Goal: Communication & Community: Answer question/provide support

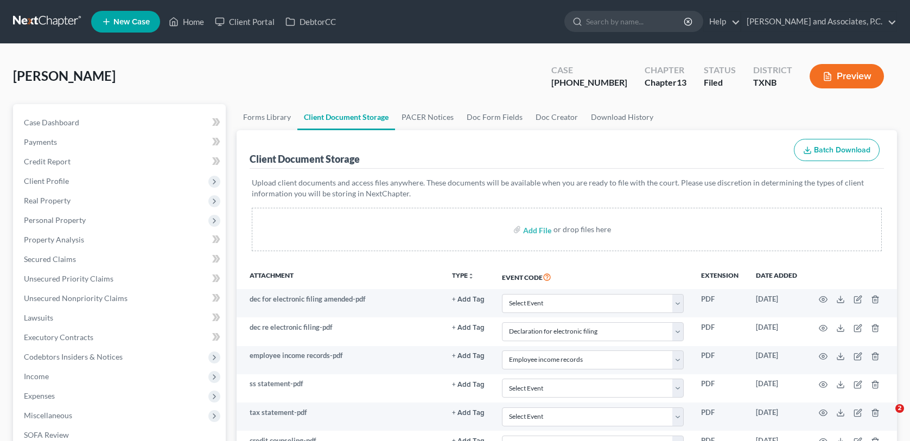
select select "18"
select select "21"
select select "10"
click at [186, 23] on link "Home" at bounding box center [186, 22] width 46 height 20
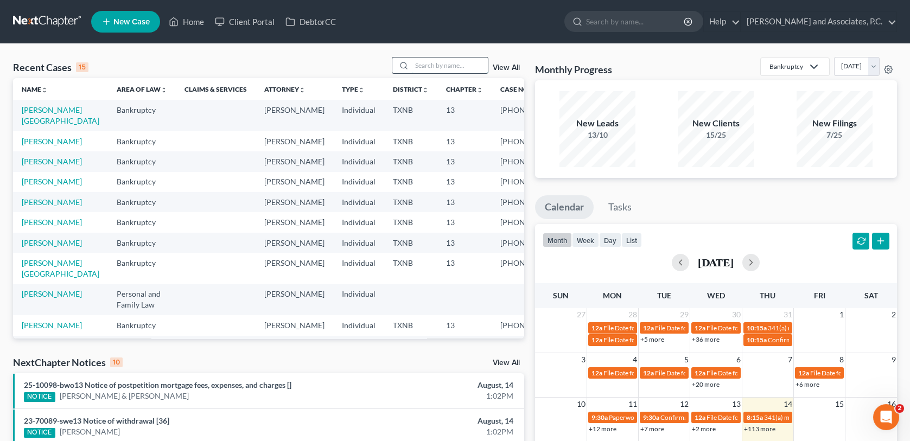
click at [421, 62] on input "search" at bounding box center [450, 65] width 76 height 16
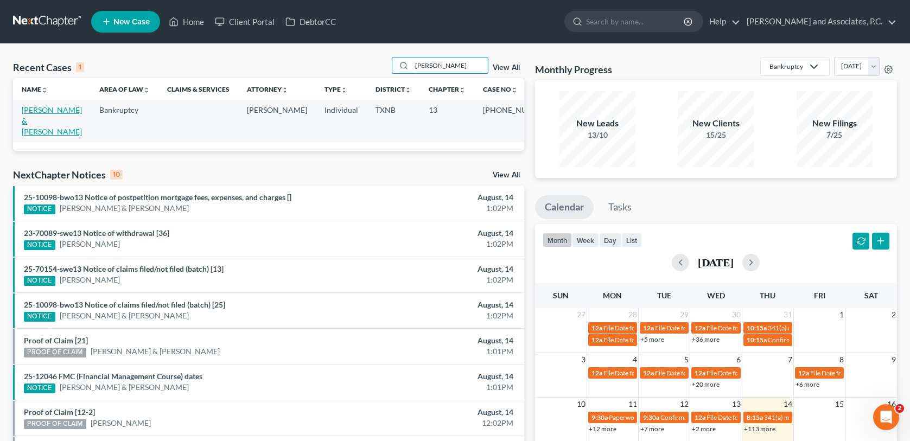
type input "OTWELL"
click at [50, 110] on link "Otwell, Edward & Jamie" at bounding box center [52, 120] width 60 height 31
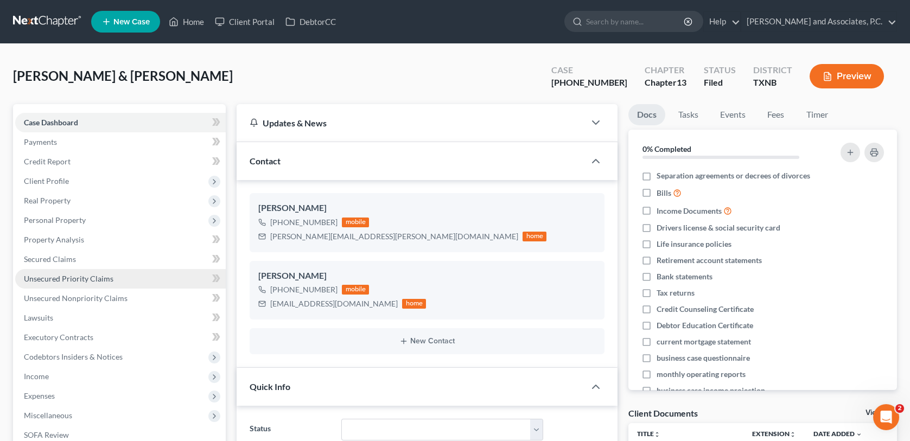
scroll to position [2976, 0]
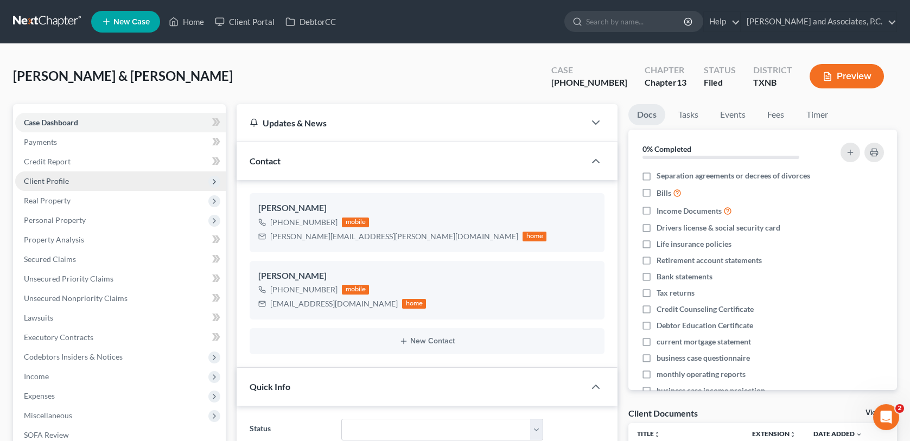
click at [54, 177] on span "Client Profile" at bounding box center [46, 180] width 45 height 9
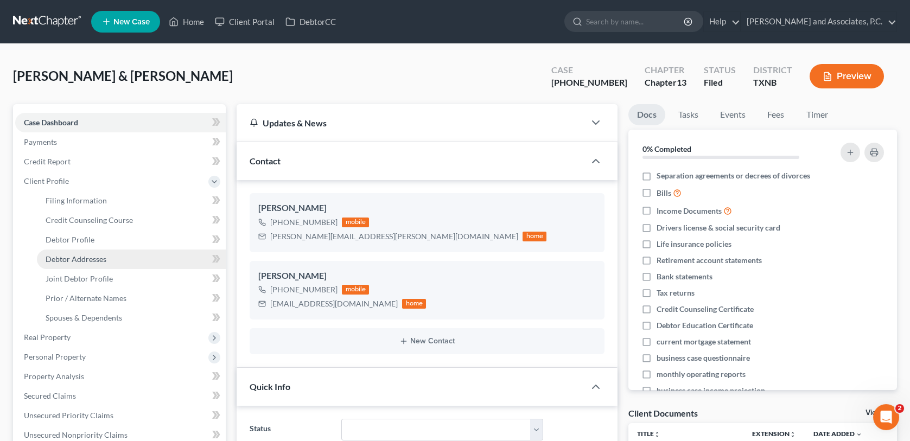
click at [59, 257] on span "Debtor Addresses" at bounding box center [76, 258] width 61 height 9
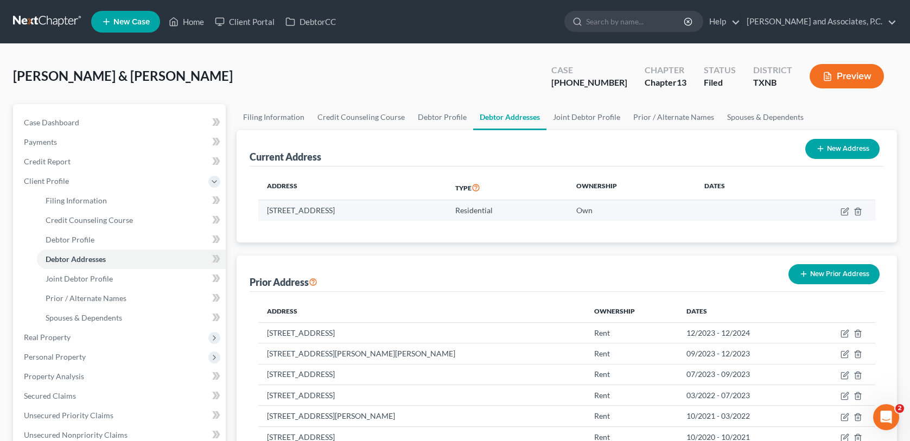
drag, startPoint x: 265, startPoint y: 208, endPoint x: 399, endPoint y: 213, distance: 134.1
click at [399, 213] on td "101 S Oaklawn Ave, Eastland, TX 76448" at bounding box center [352, 210] width 188 height 21
copy td "101 S Oaklawn Ave, Eastland, TX 76448"
click at [194, 20] on link "Home" at bounding box center [186, 22] width 46 height 20
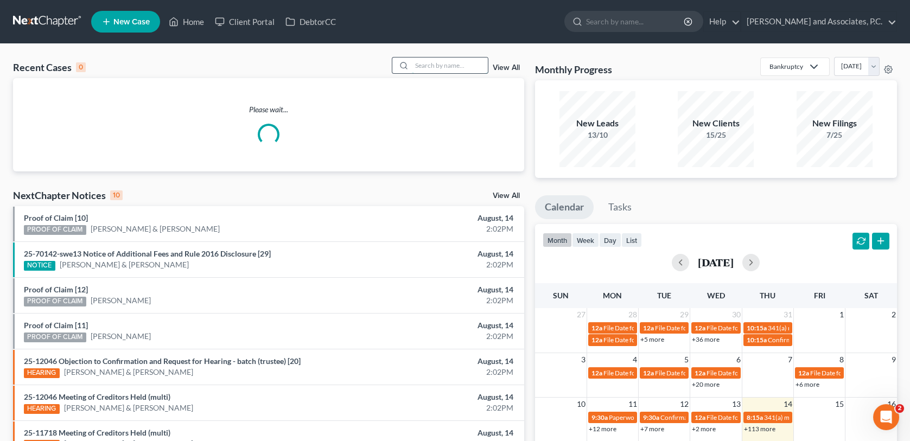
click at [440, 67] on input "search" at bounding box center [450, 65] width 76 height 16
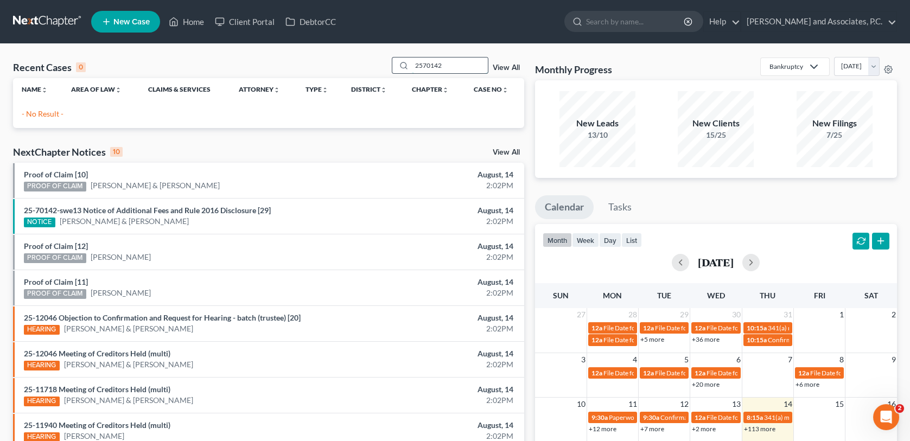
click at [423, 65] on input "2570142" at bounding box center [450, 65] width 76 height 16
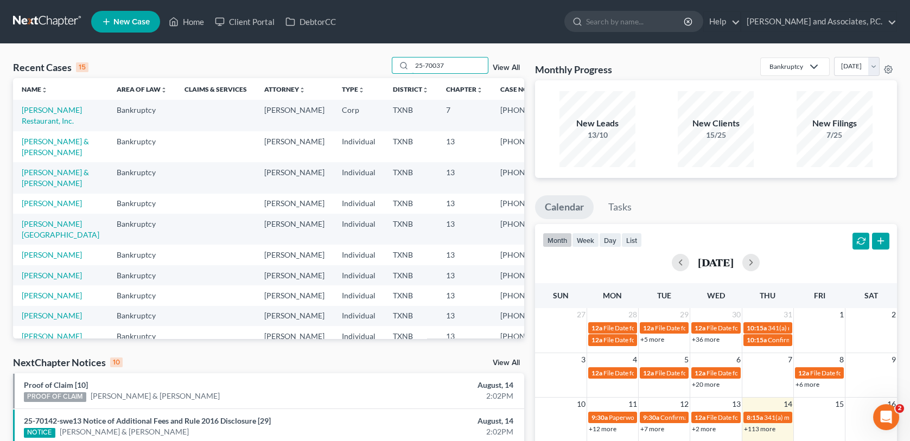
type input "25-70037"
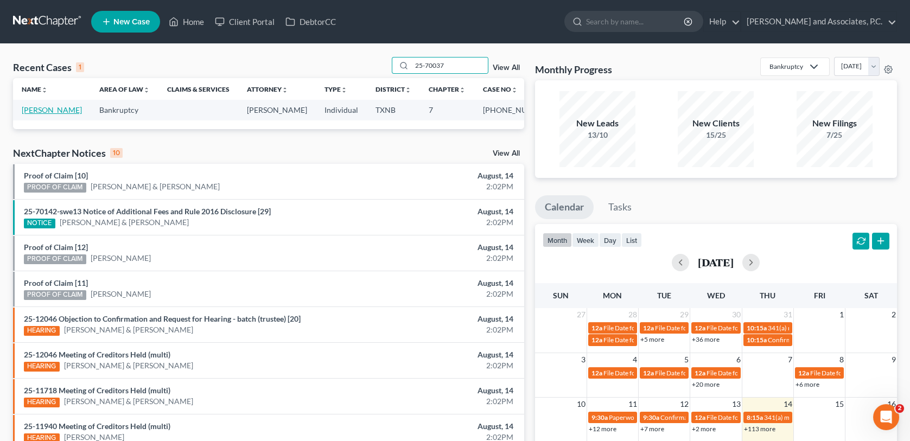
click at [62, 108] on link "[PERSON_NAME]" at bounding box center [52, 109] width 60 height 9
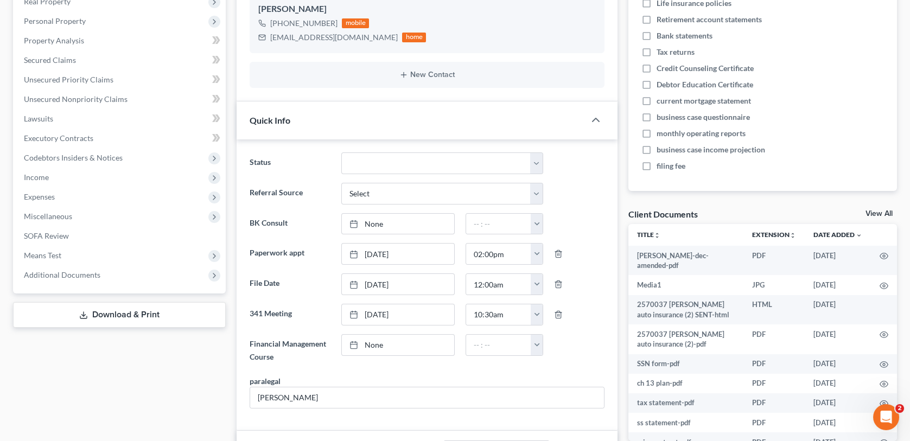
scroll to position [217, 0]
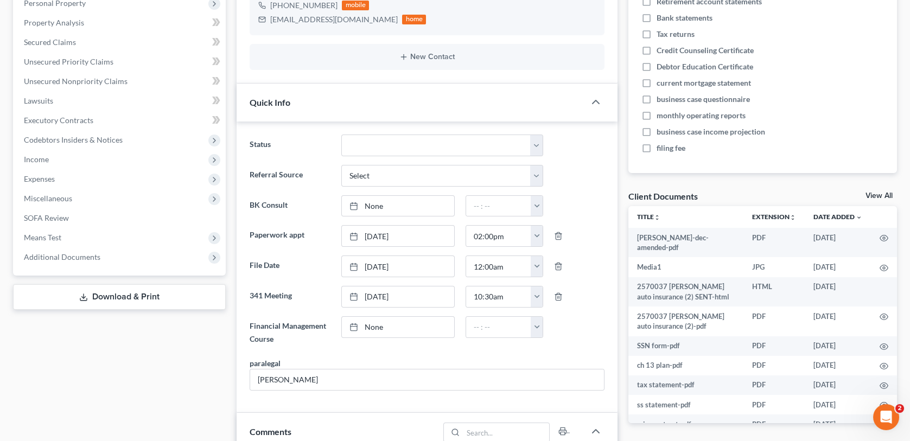
click at [765, 156] on div "Nothing here yet! Separation agreements or decrees of divorces Bills Income Doc…" at bounding box center [762, 62] width 268 height 222
click at [869, 195] on link "View All" at bounding box center [878, 196] width 27 height 8
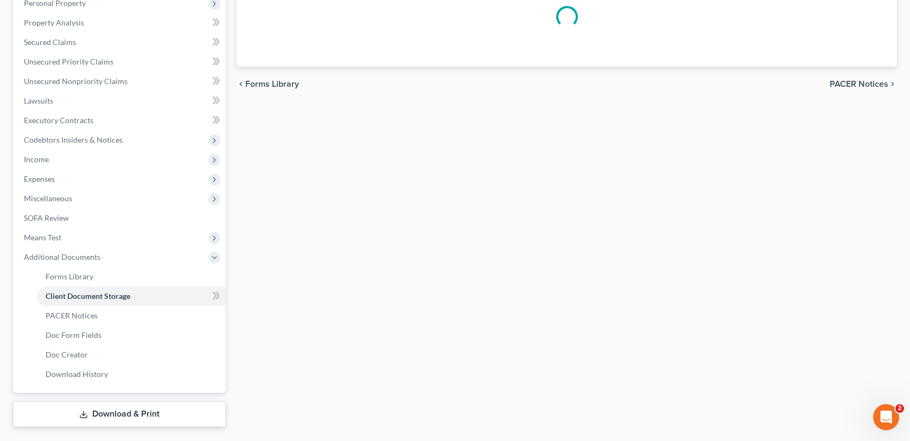
scroll to position [89, 0]
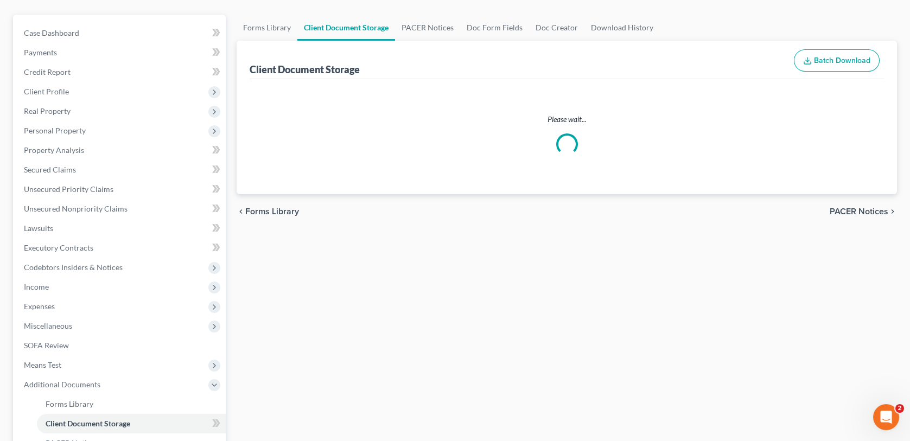
select select "18"
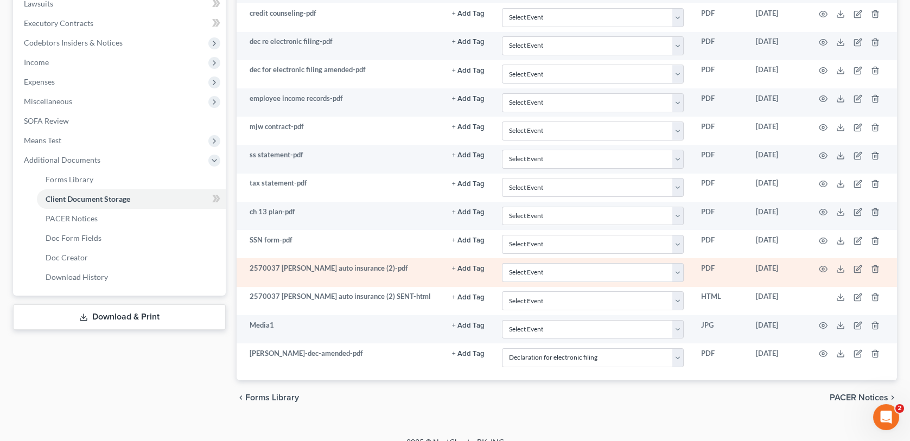
scroll to position [327, 0]
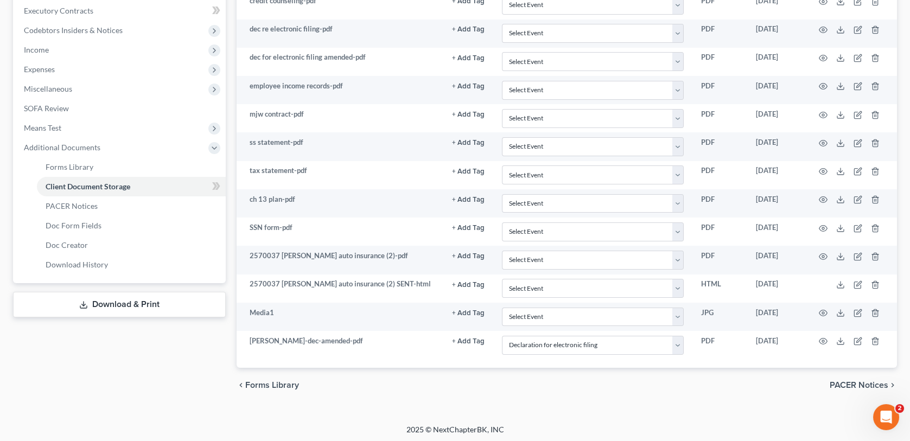
click at [839, 381] on span "PACER Notices" at bounding box center [858, 385] width 59 height 9
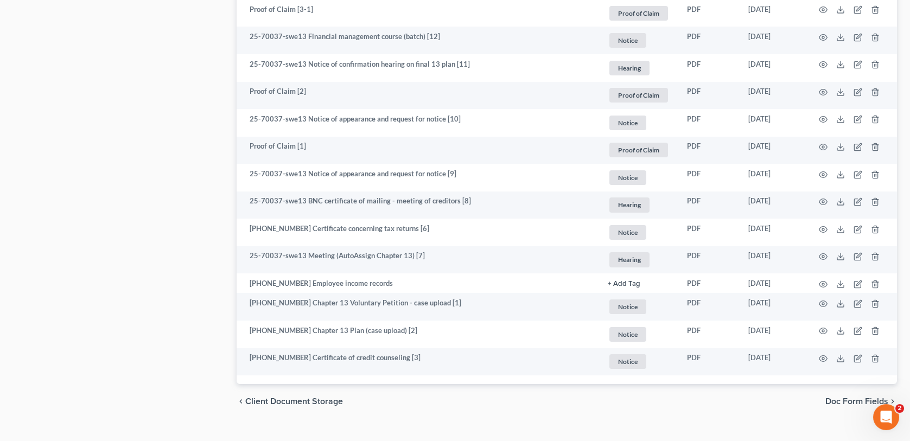
scroll to position [1135, 0]
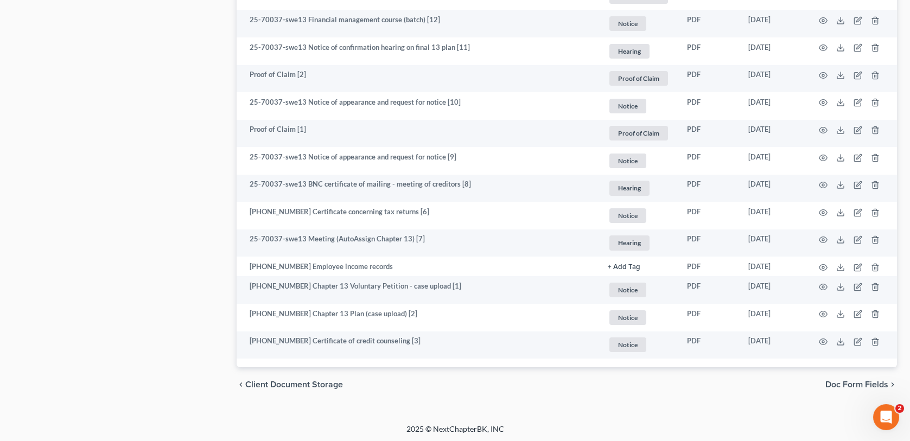
click at [847, 382] on span "Doc Form Fields" at bounding box center [856, 384] width 63 height 9
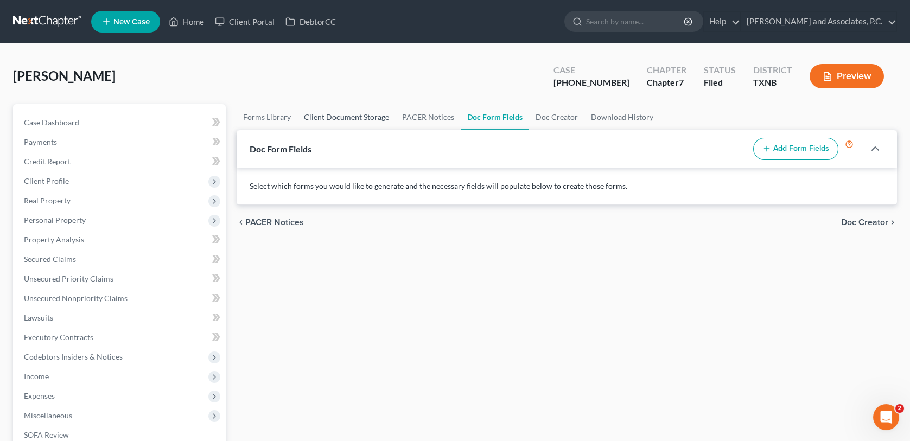
click at [327, 118] on link "Client Document Storage" at bounding box center [346, 117] width 98 height 26
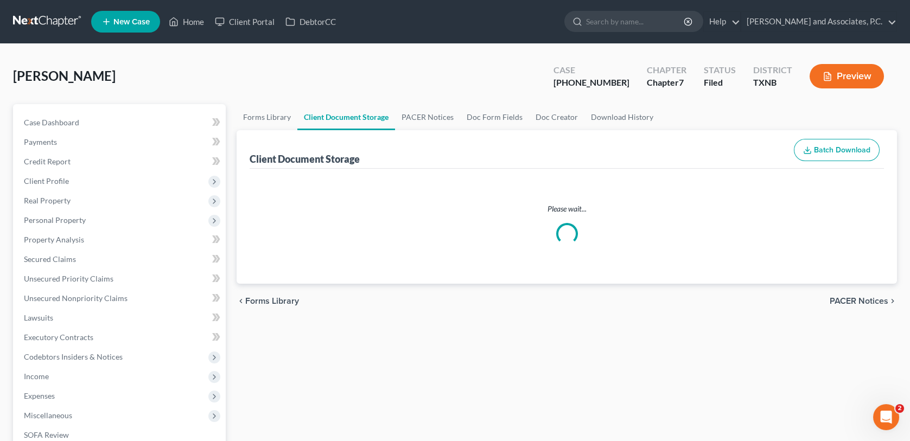
select select "18"
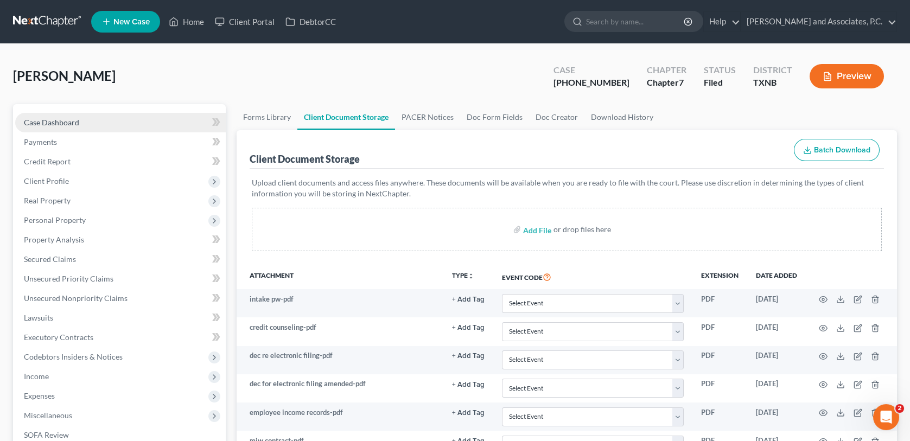
drag, startPoint x: 52, startPoint y: 123, endPoint x: 75, endPoint y: 121, distance: 22.9
click at [52, 123] on span "Case Dashboard" at bounding box center [51, 122] width 55 height 9
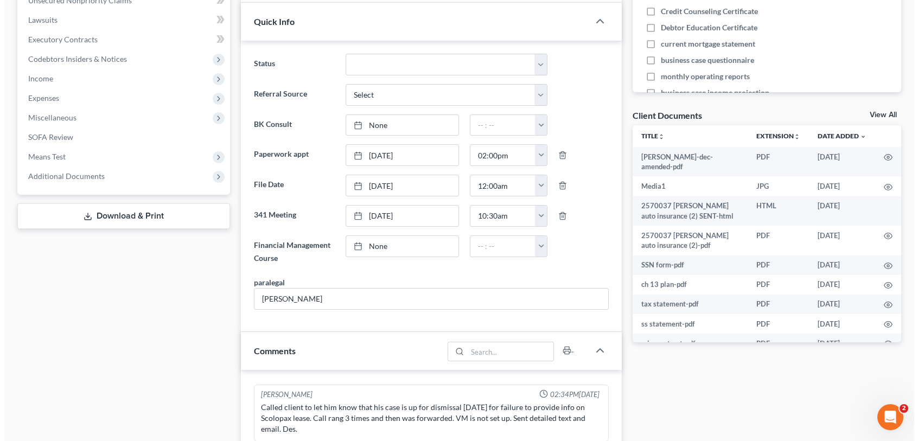
scroll to position [271, 0]
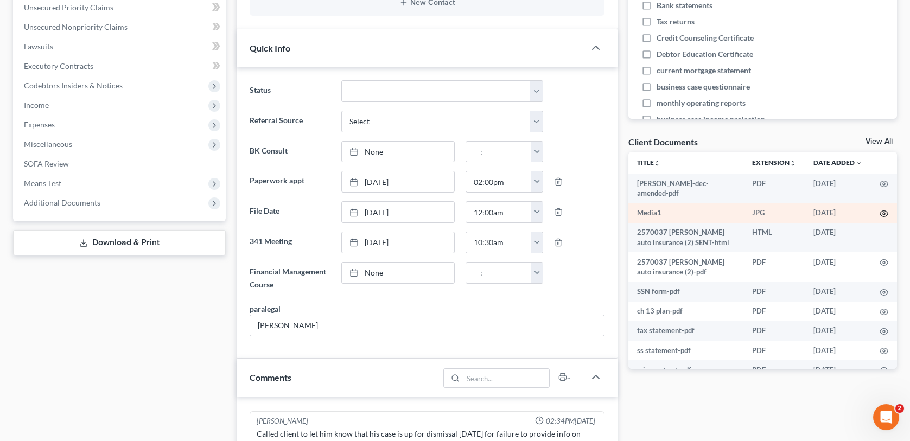
click at [883, 213] on circle "button" at bounding box center [884, 214] width 2 height 2
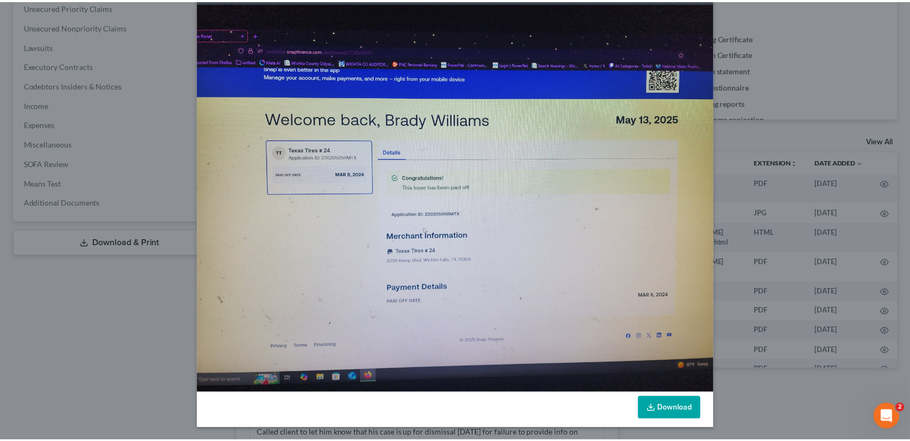
scroll to position [0, 0]
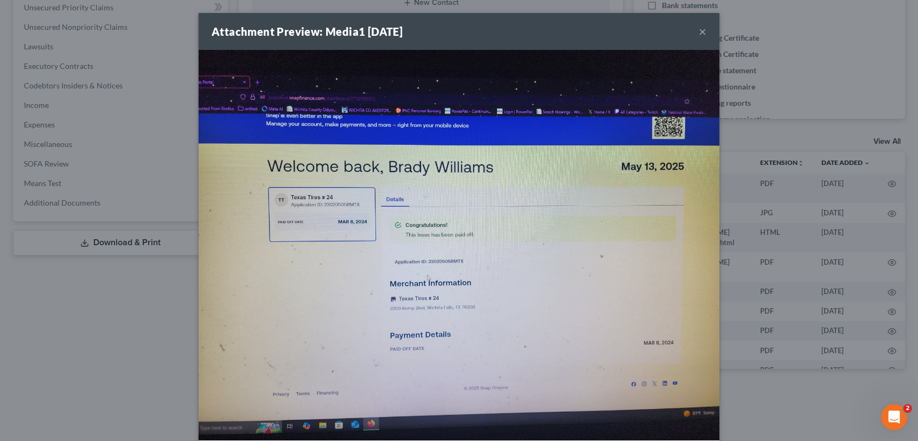
click at [700, 32] on button "×" at bounding box center [703, 31] width 8 height 13
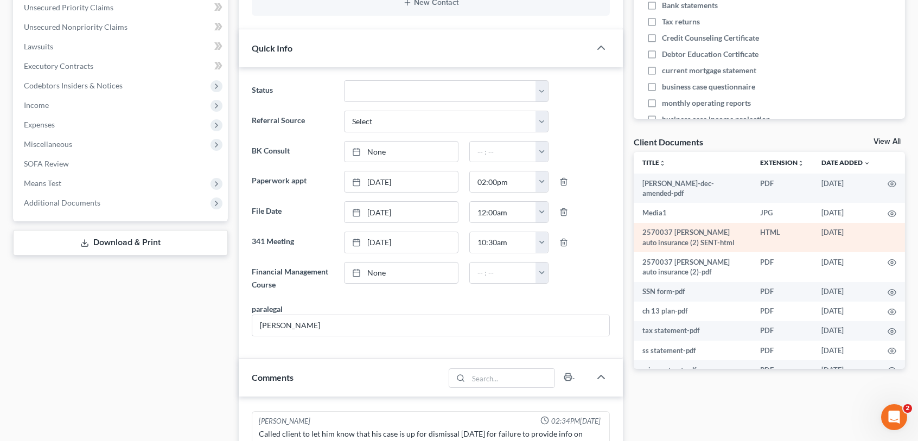
scroll to position [1758, 0]
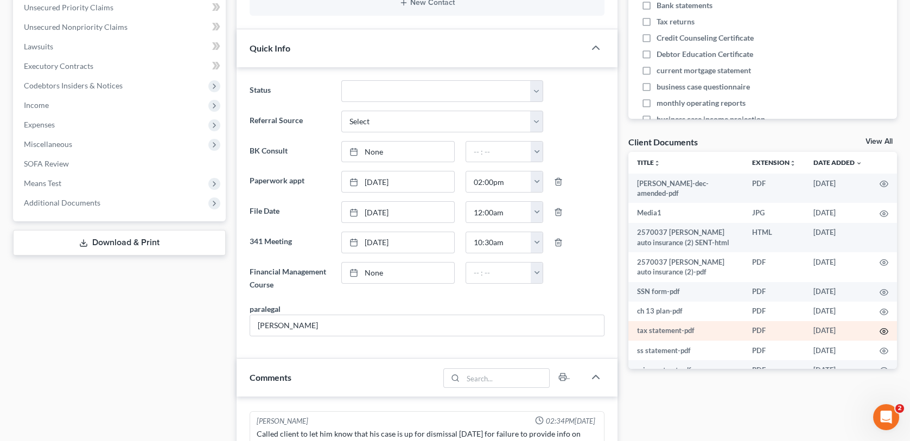
click at [883, 330] on circle "button" at bounding box center [884, 331] width 2 height 2
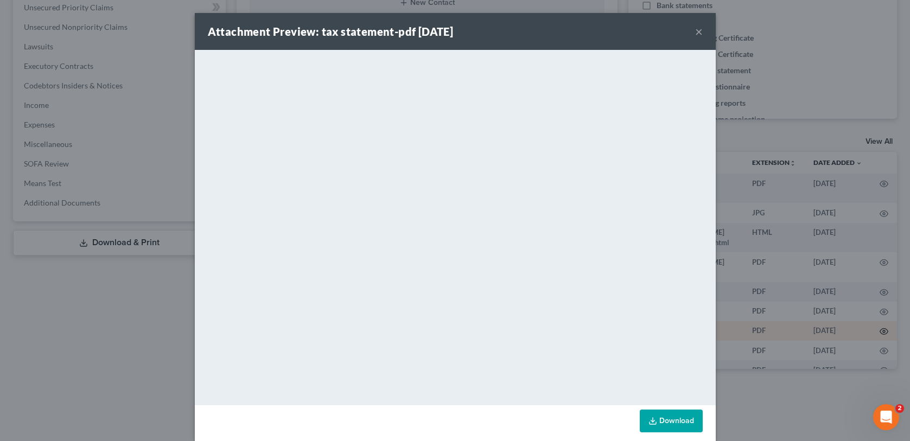
scroll to position [1747, 0]
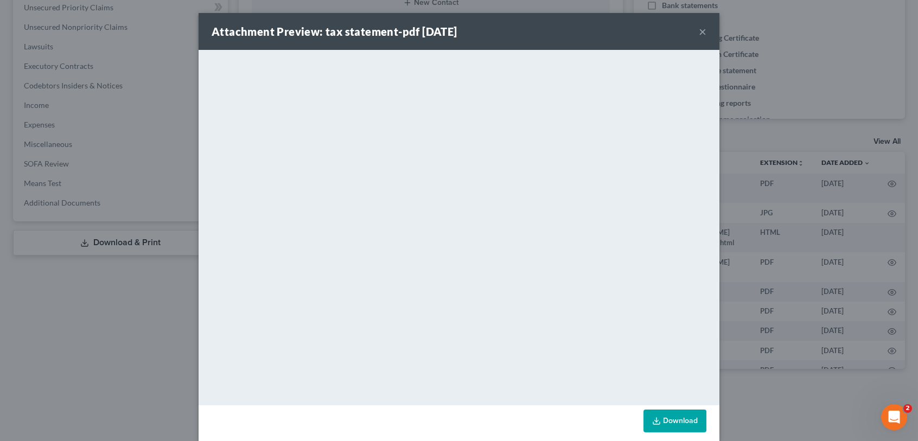
click at [701, 29] on button "×" at bounding box center [703, 31] width 8 height 13
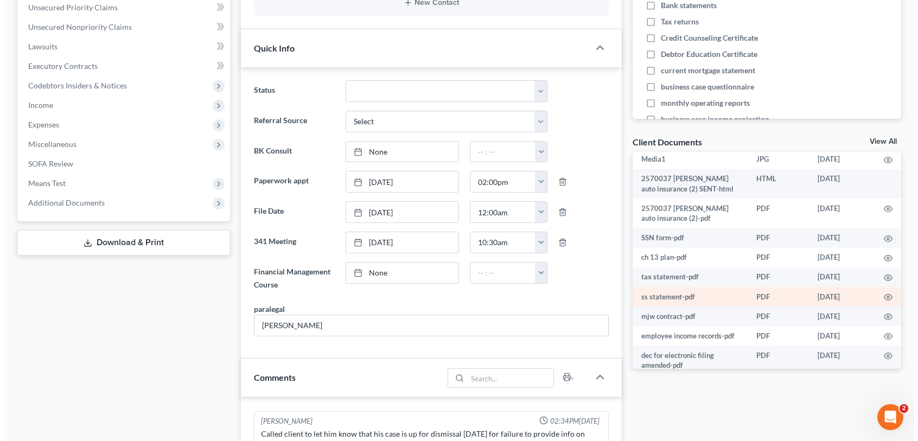
scroll to position [54, 0]
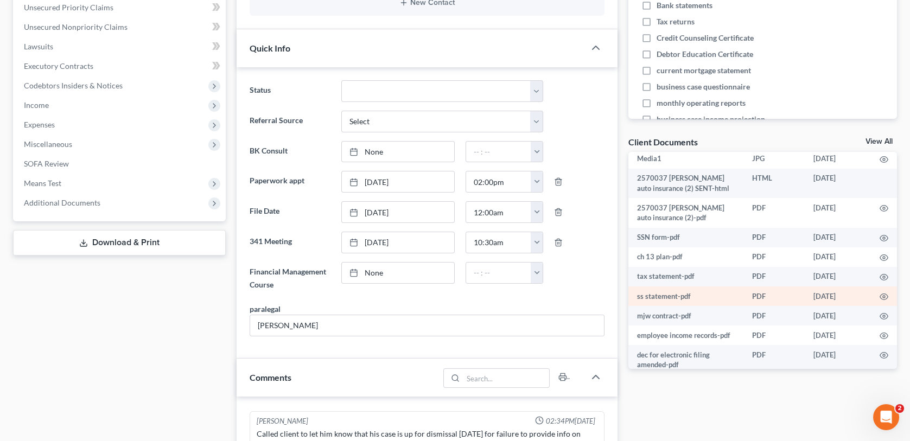
click at [666, 288] on td "ss statement-pdf" at bounding box center [685, 296] width 115 height 20
click at [879, 292] on icon "button" at bounding box center [883, 296] width 9 height 9
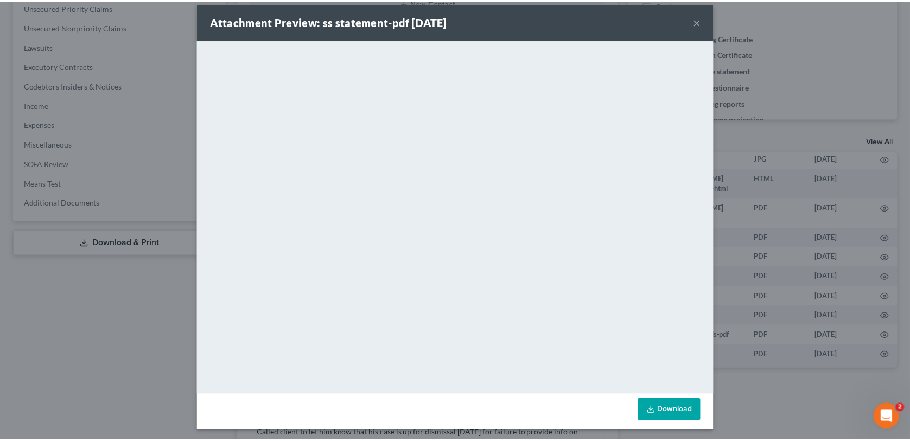
scroll to position [12, 0]
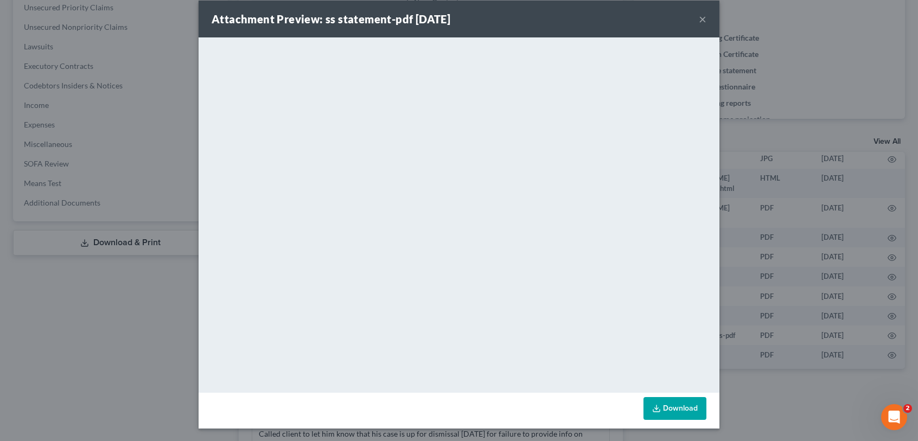
drag, startPoint x: 699, startPoint y: 16, endPoint x: 732, endPoint y: 66, distance: 59.9
click at [699, 16] on button "×" at bounding box center [703, 18] width 8 height 13
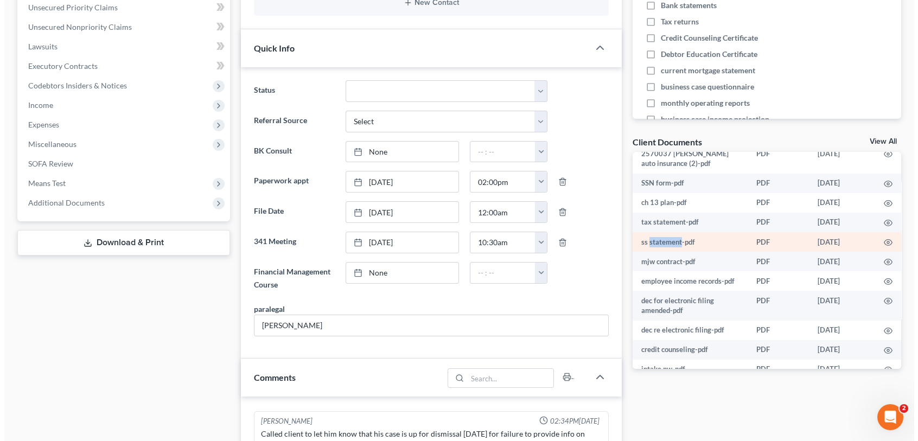
scroll to position [126, 0]
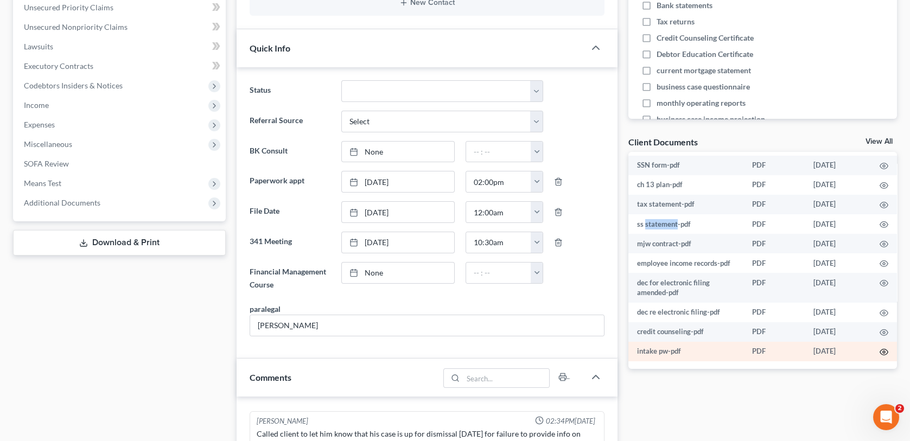
click at [879, 349] on icon "button" at bounding box center [883, 352] width 9 height 9
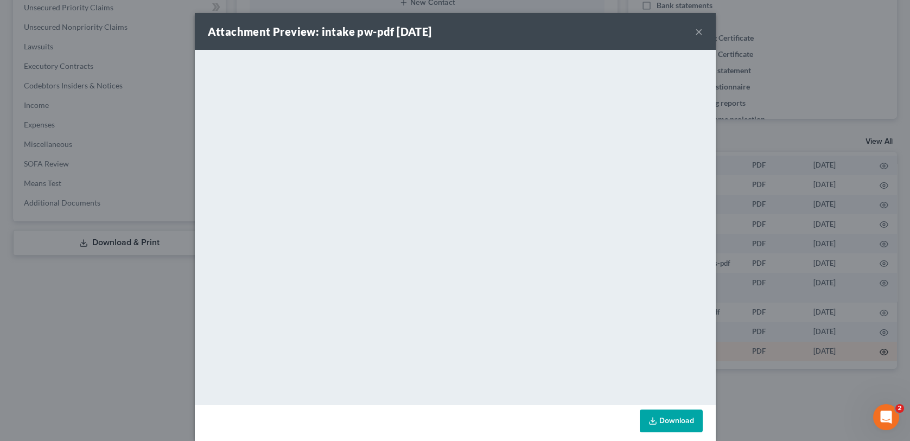
scroll to position [1747, 0]
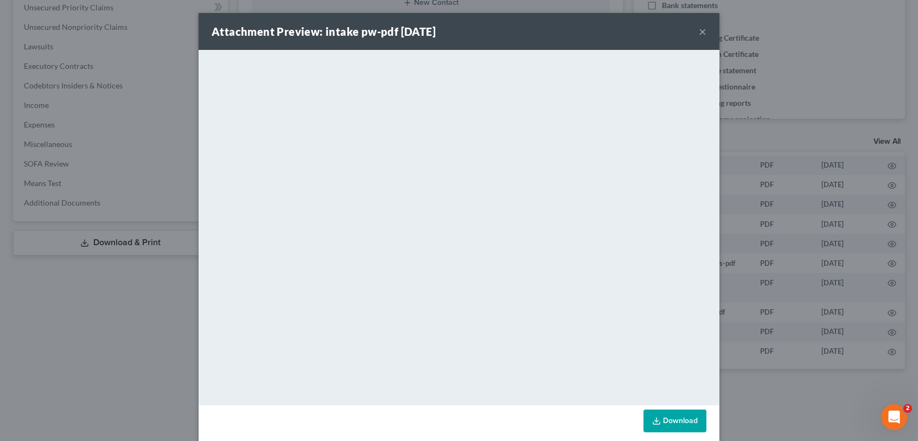
click at [699, 30] on button "×" at bounding box center [703, 31] width 8 height 13
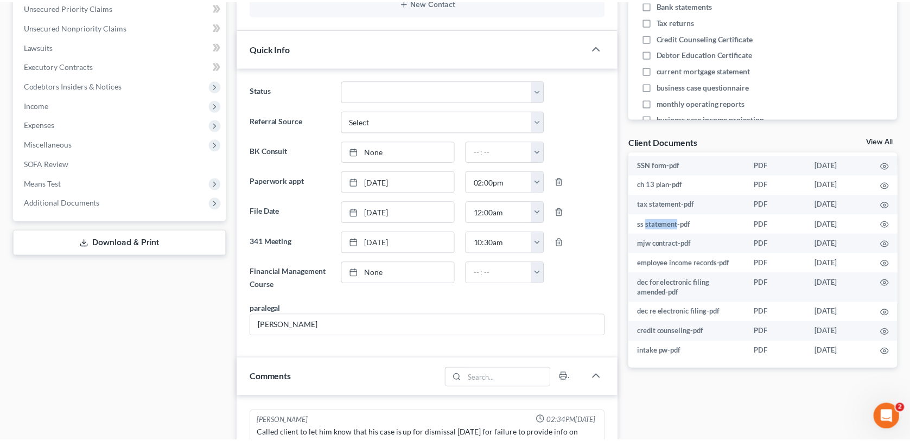
scroll to position [1758, 0]
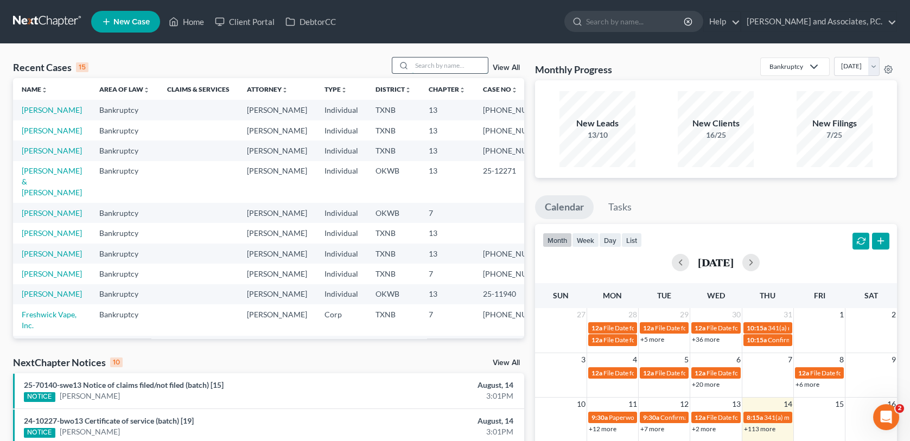
click at [427, 67] on input "search" at bounding box center [450, 65] width 76 height 16
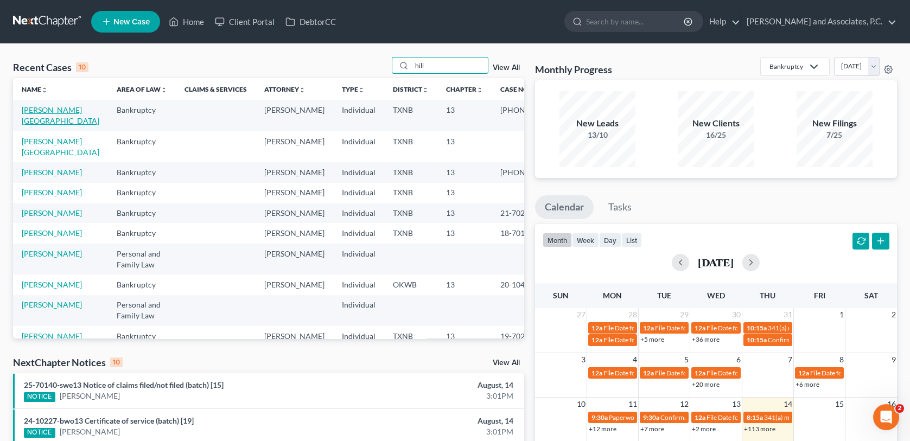
type input "hill"
click at [38, 108] on link "[PERSON_NAME][GEOGRAPHIC_DATA]" at bounding box center [61, 115] width 78 height 20
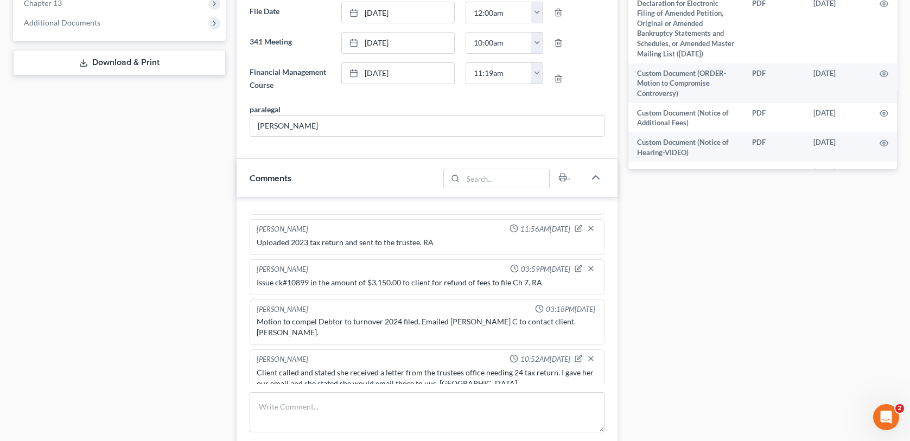
scroll to position [488, 0]
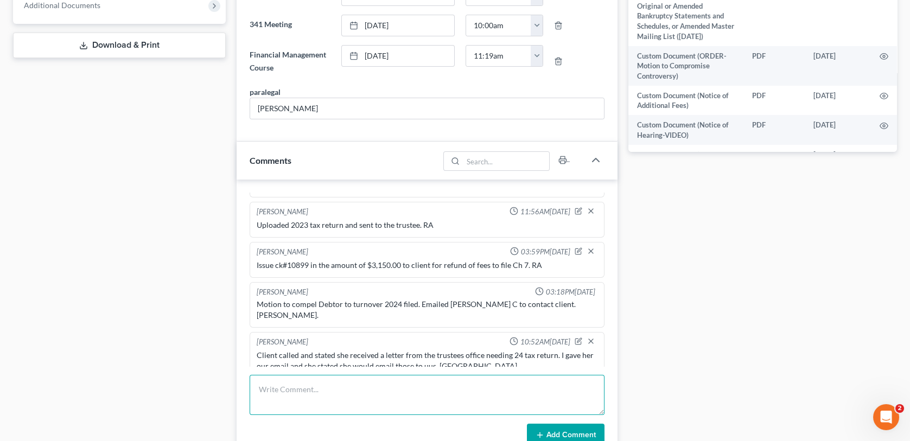
click at [276, 381] on textarea at bounding box center [427, 395] width 354 height 40
type textarea "Scanned and uploaded 2024 tax return to the trustee-MC"
click at [558, 432] on button "Add Comment" at bounding box center [566, 435] width 78 height 23
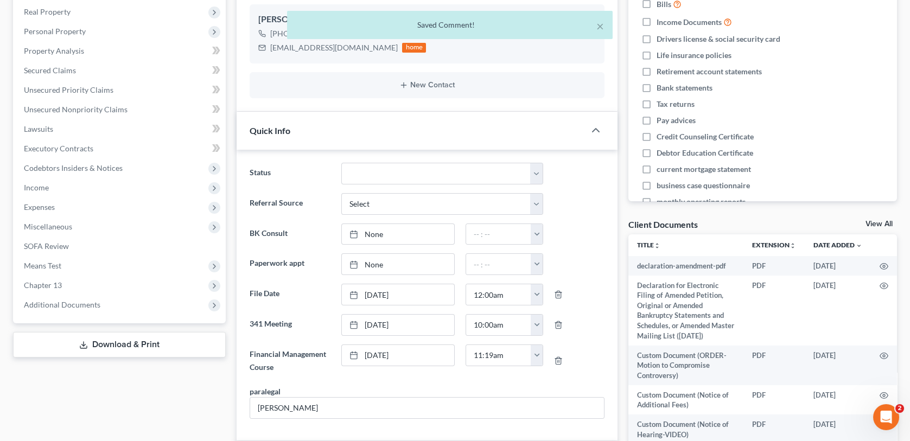
scroll to position [0, 0]
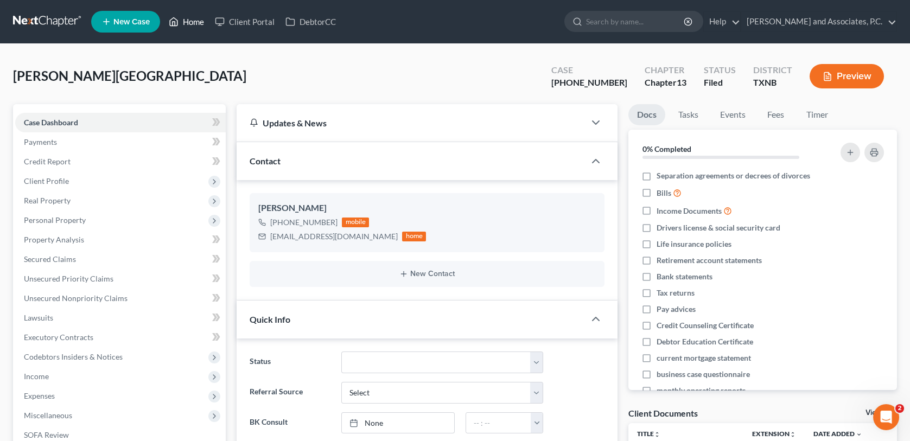
click at [190, 18] on link "Home" at bounding box center [186, 22] width 46 height 20
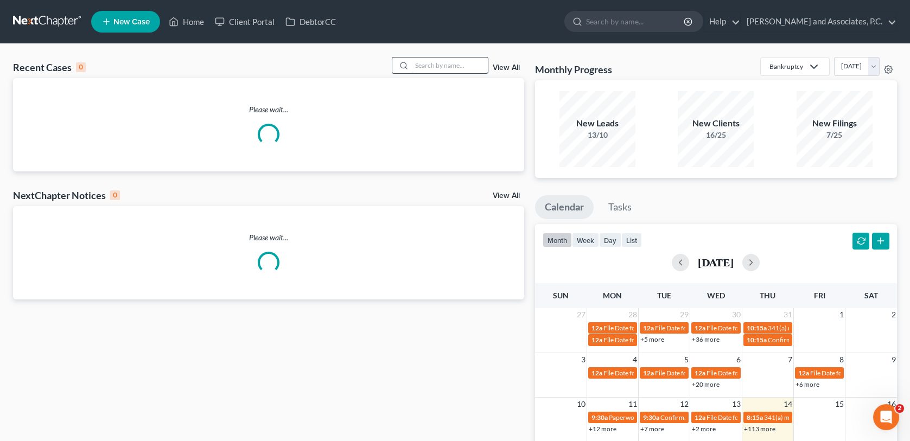
click at [457, 65] on input "search" at bounding box center [450, 65] width 76 height 16
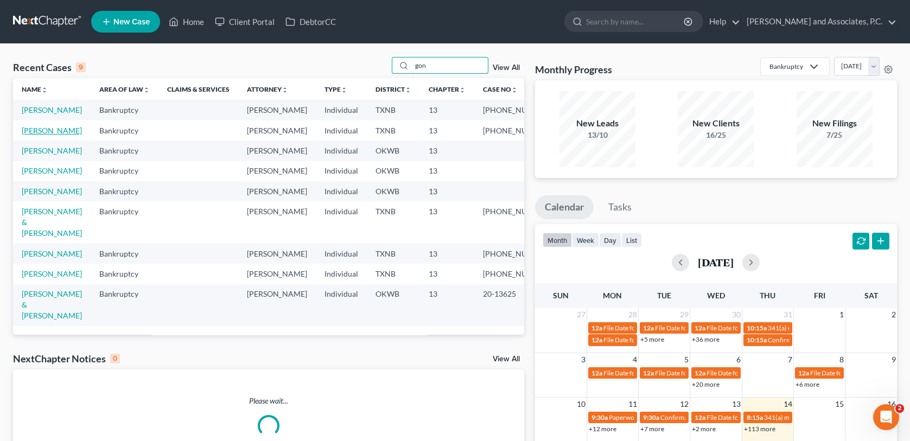
type input "gon"
click at [41, 135] on link "[PERSON_NAME]" at bounding box center [52, 130] width 60 height 9
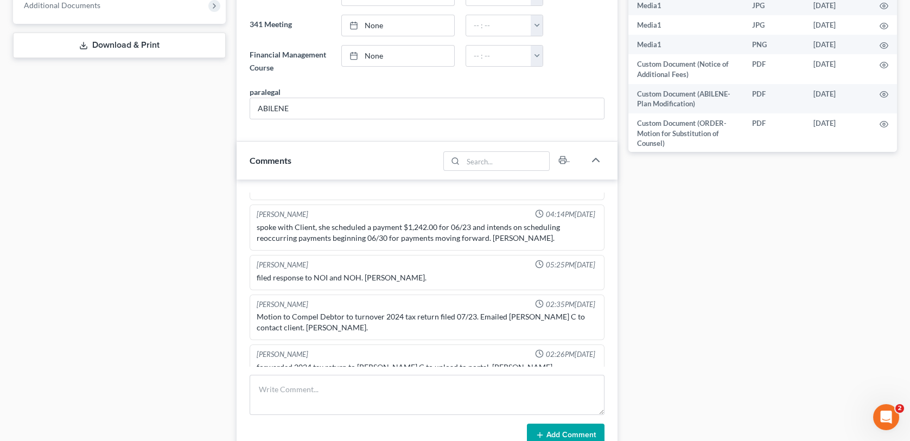
scroll to position [759, 0]
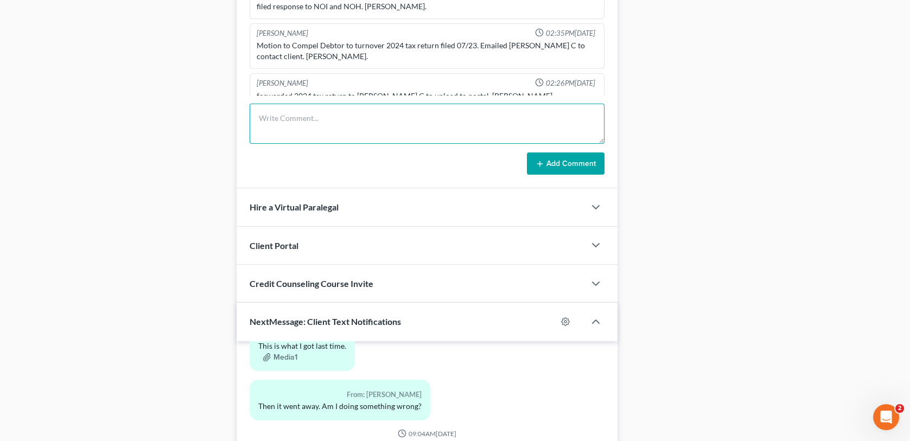
click at [258, 115] on textarea at bounding box center [427, 124] width 354 height 40
type textarea "Scanned and uploaded 2024 tax return to the trustee-MC"
click at [561, 168] on button "Add Comment" at bounding box center [566, 163] width 78 height 23
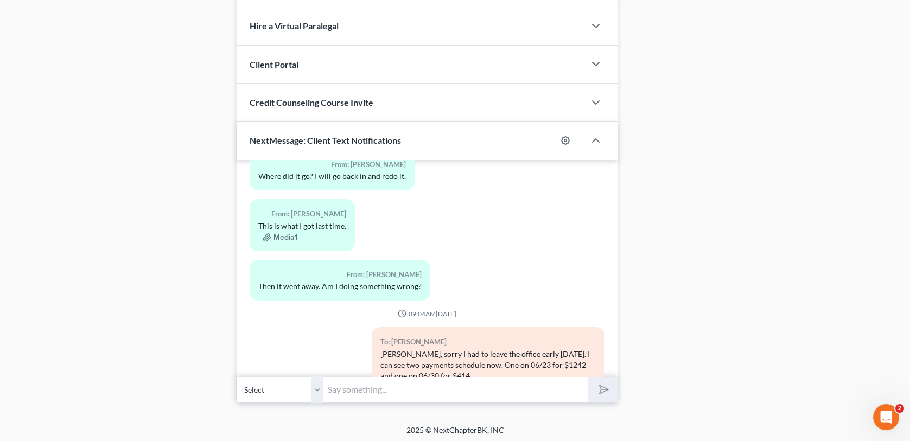
scroll to position [2349, 0]
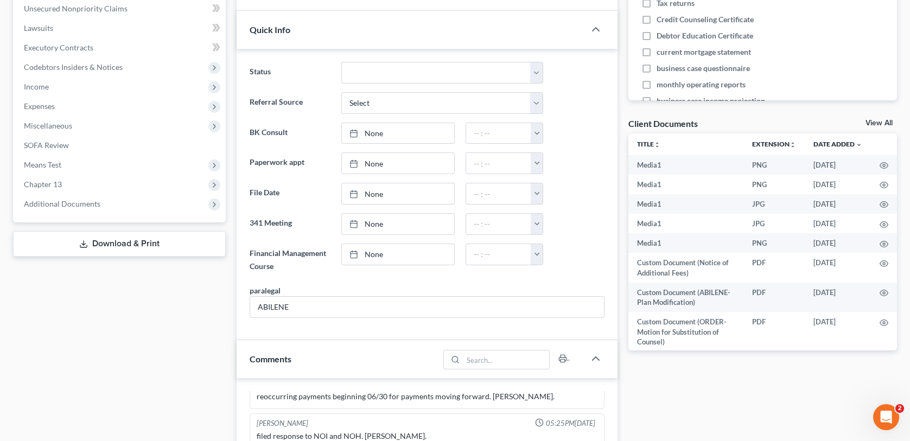
scroll to position [0, 0]
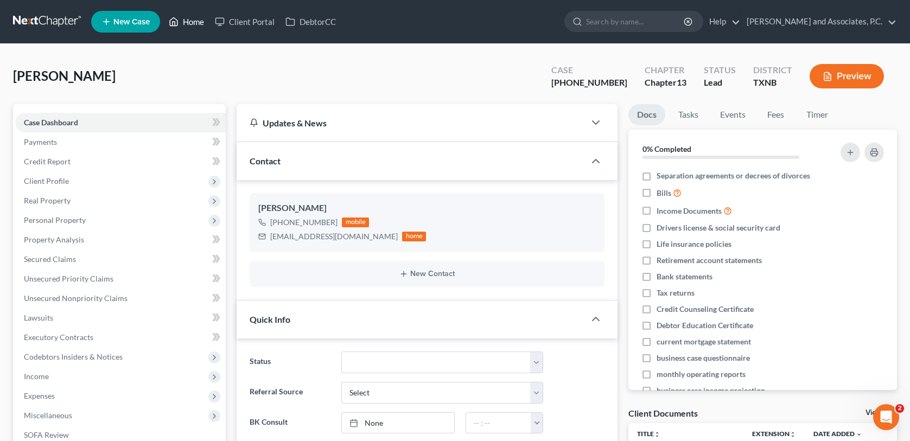
click at [191, 22] on link "Home" at bounding box center [186, 22] width 46 height 20
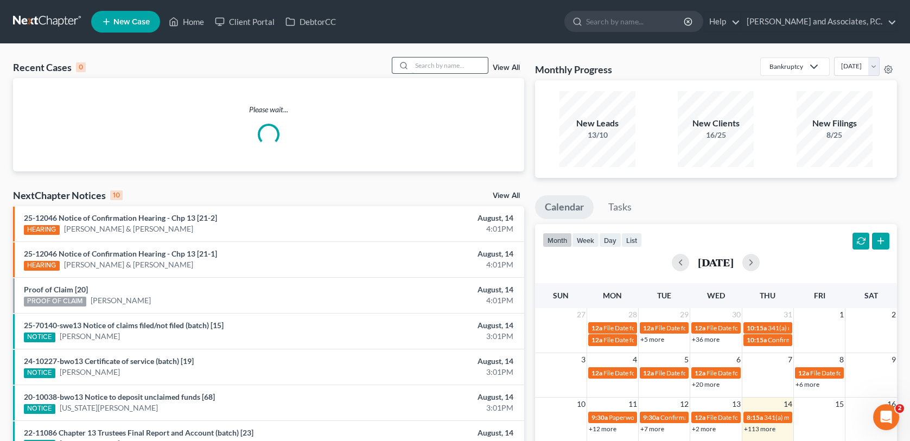
click at [426, 65] on input "search" at bounding box center [450, 65] width 76 height 16
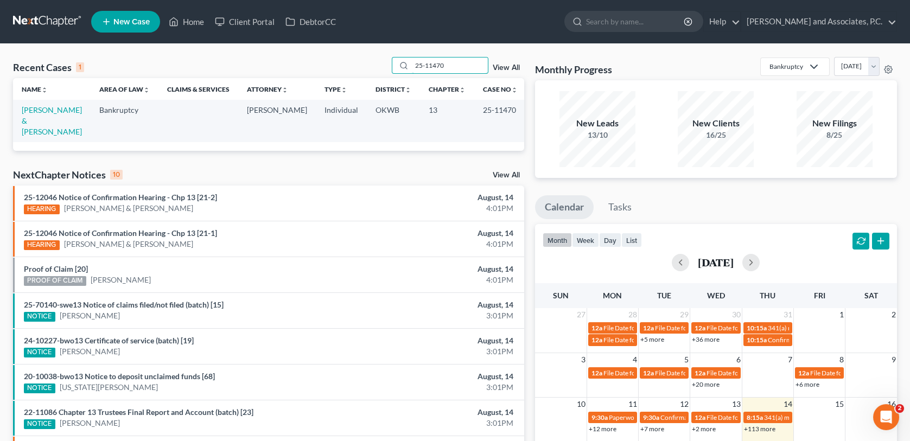
type input "25-11470"
